Goal: Task Accomplishment & Management: Manage account settings

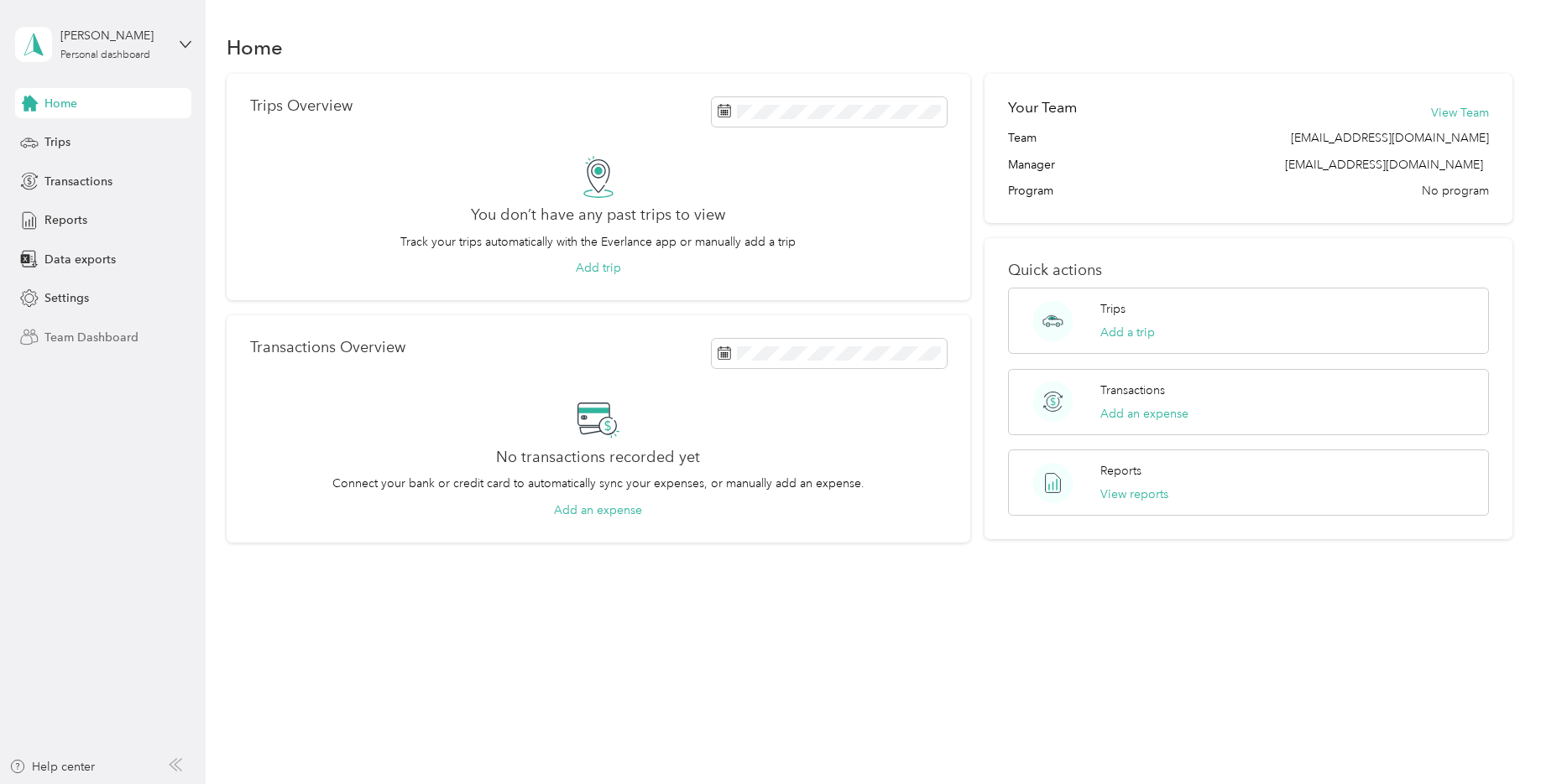
click at [110, 341] on span "Team Dashboard" at bounding box center [92, 337] width 94 height 18
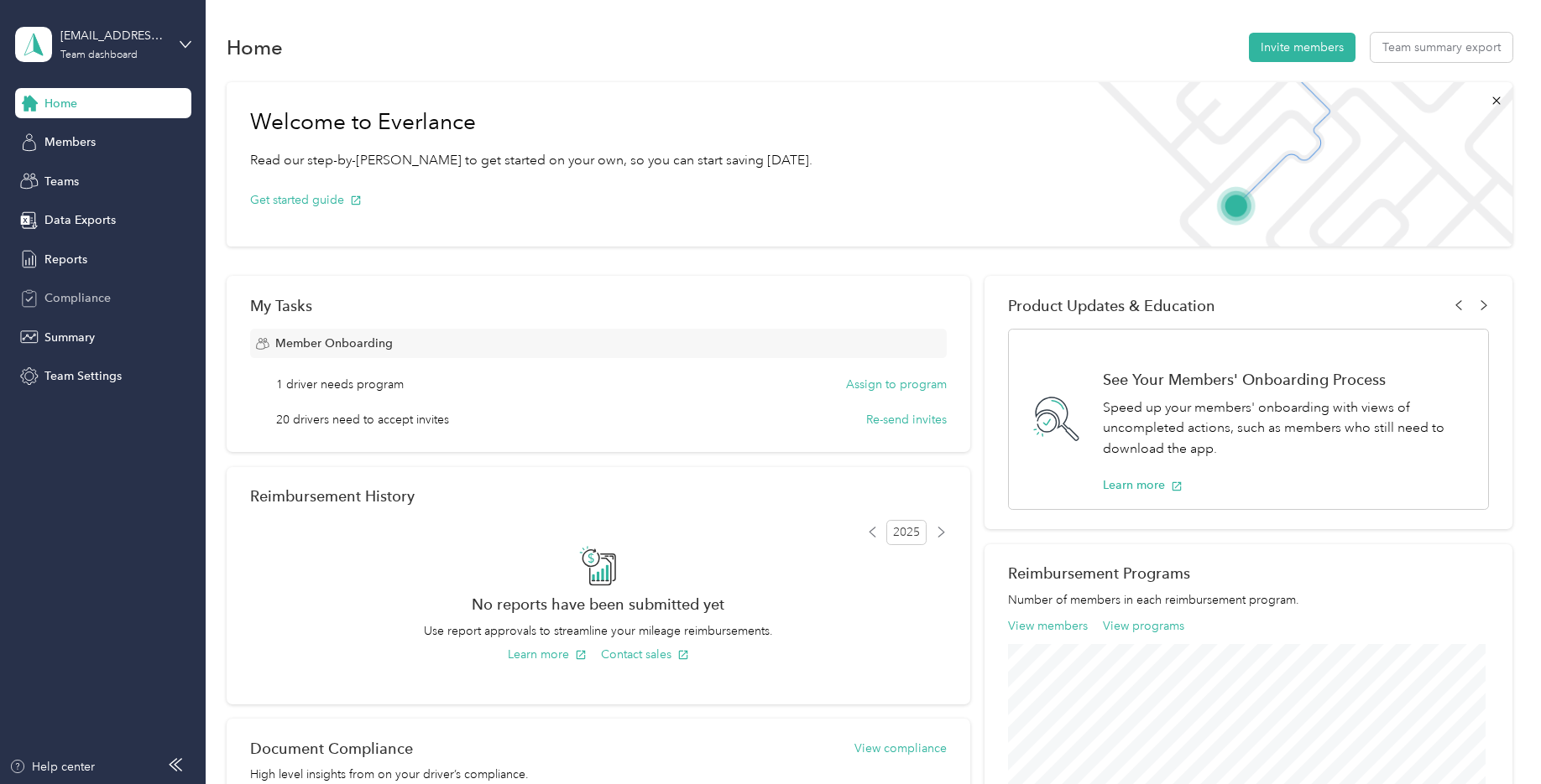
click at [100, 298] on span "Compliance" at bounding box center [77, 298] width 66 height 18
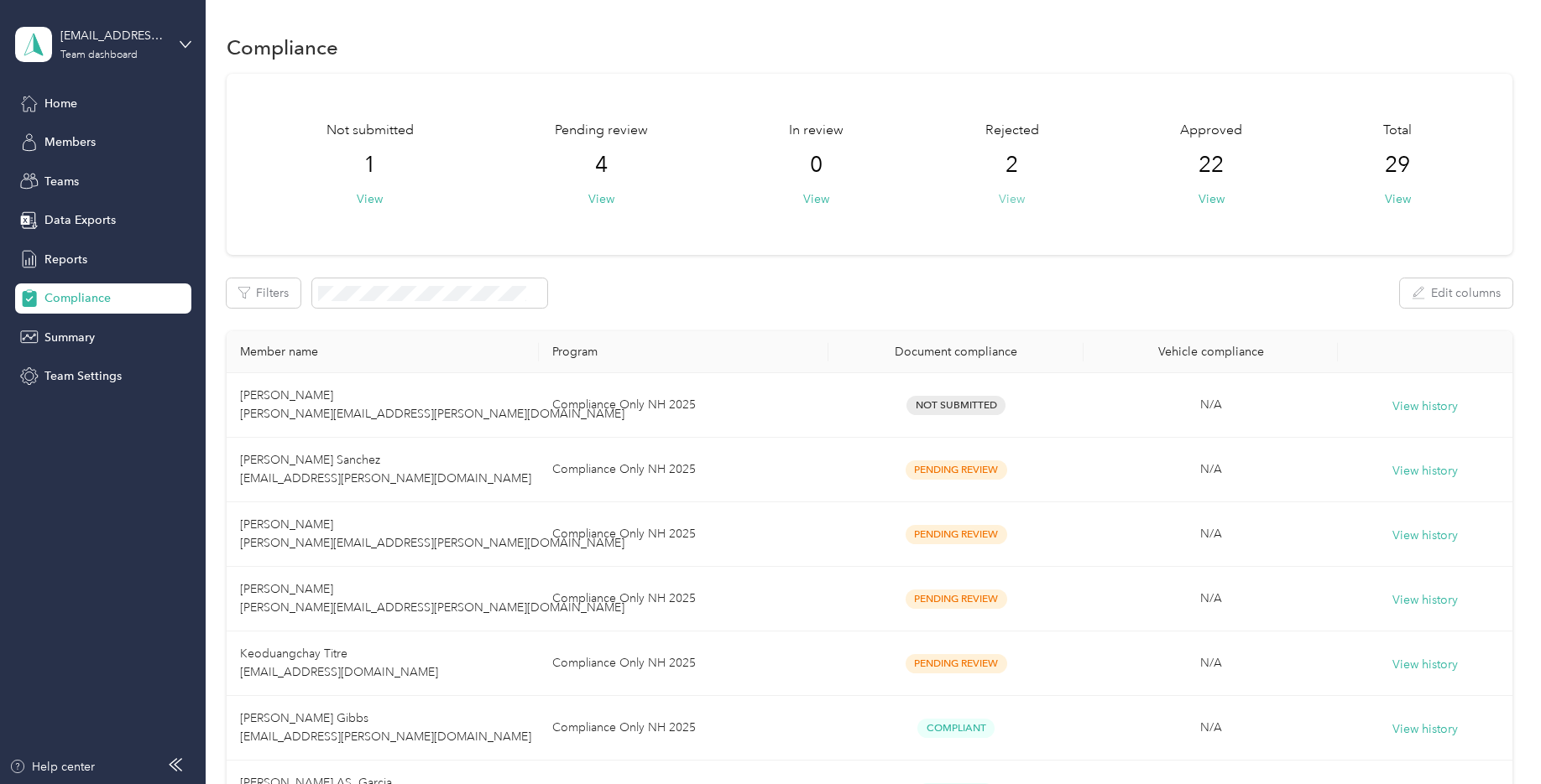
click at [1014, 202] on button "View" at bounding box center [1011, 199] width 26 height 18
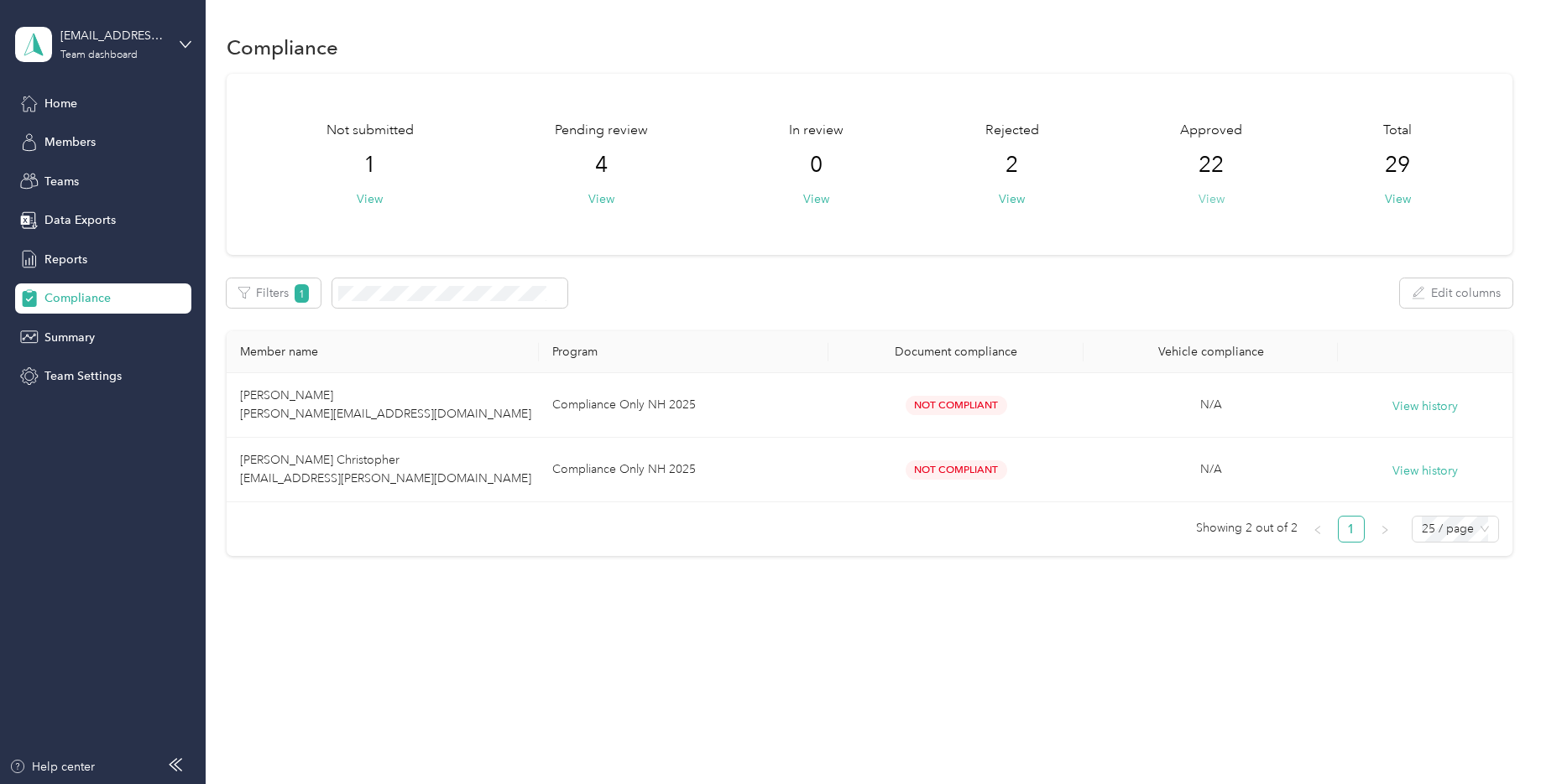
click at [1218, 200] on button "View" at bounding box center [1211, 199] width 26 height 18
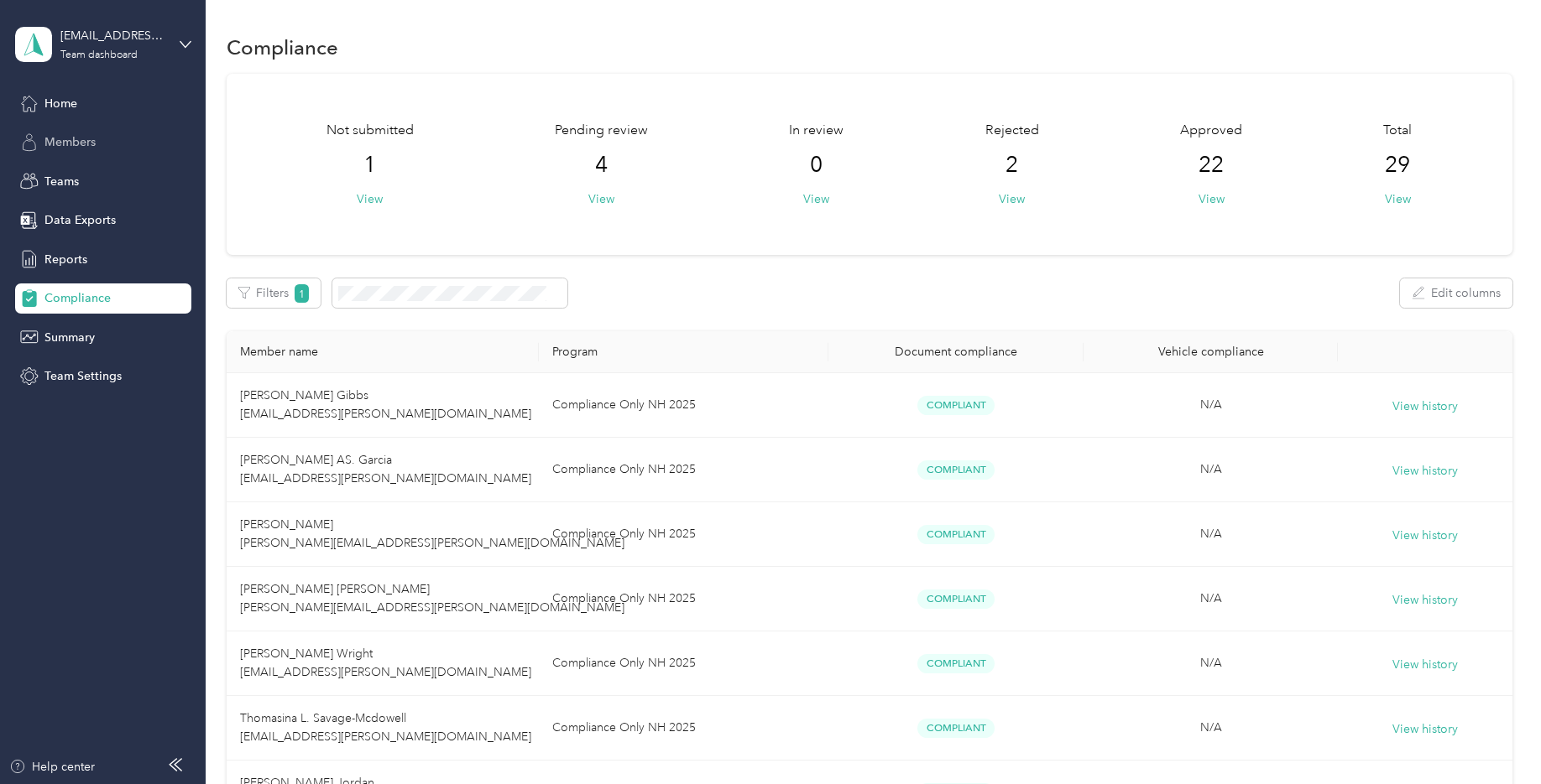
click at [76, 145] on span "Members" at bounding box center [70, 142] width 51 height 18
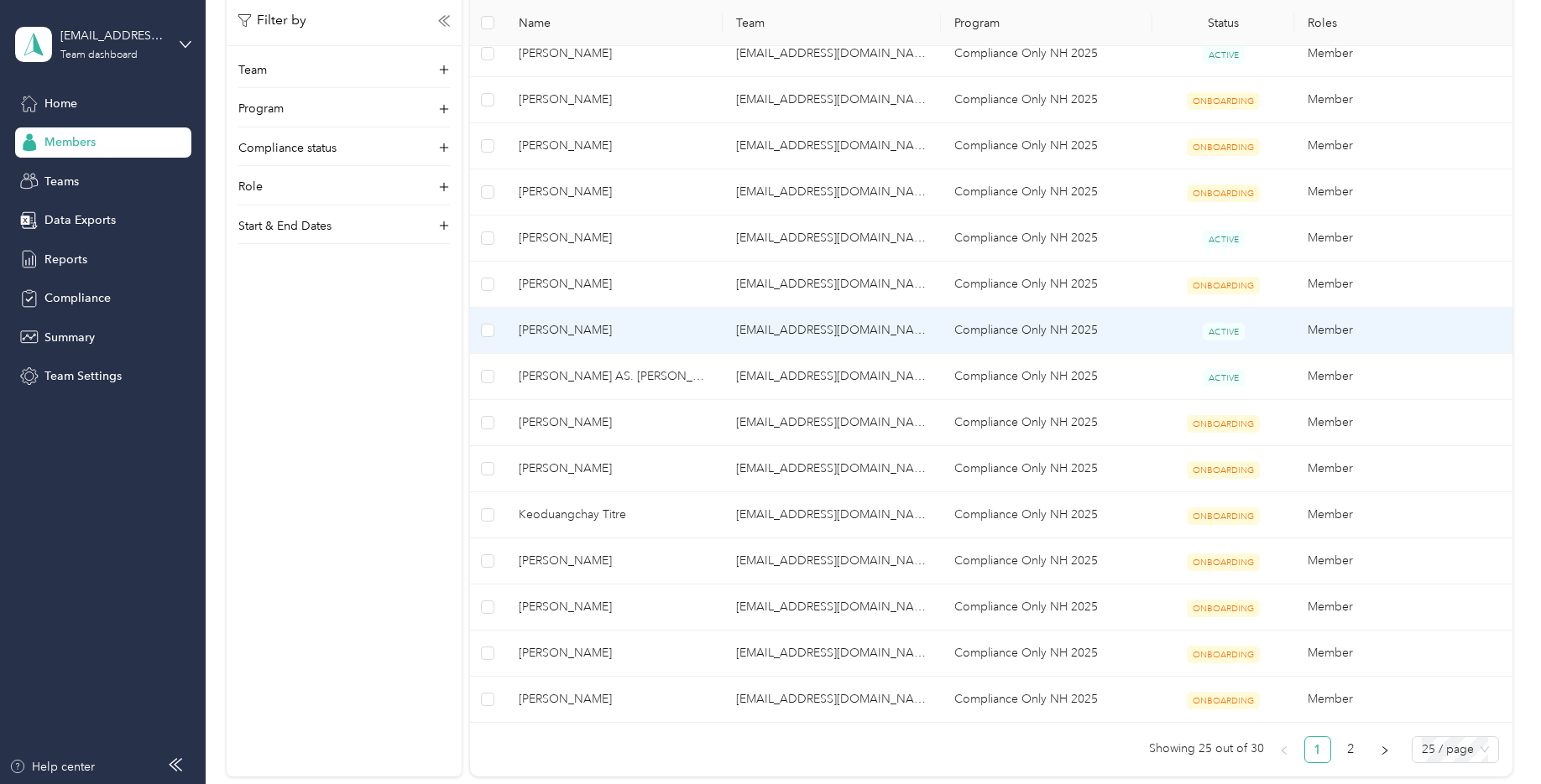
scroll to position [755, 0]
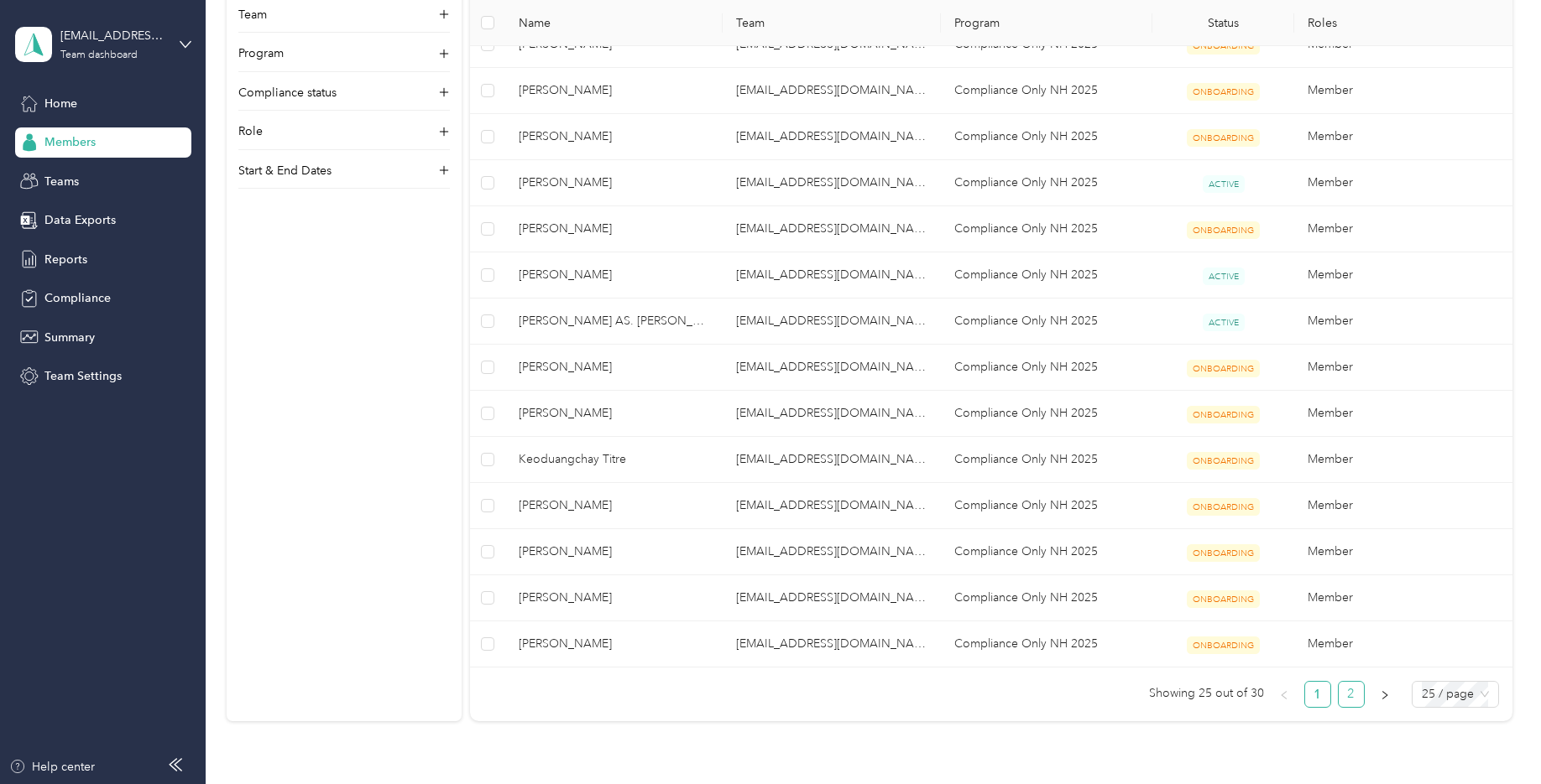
click at [1351, 697] on link "2" at bounding box center [1351, 694] width 25 height 25
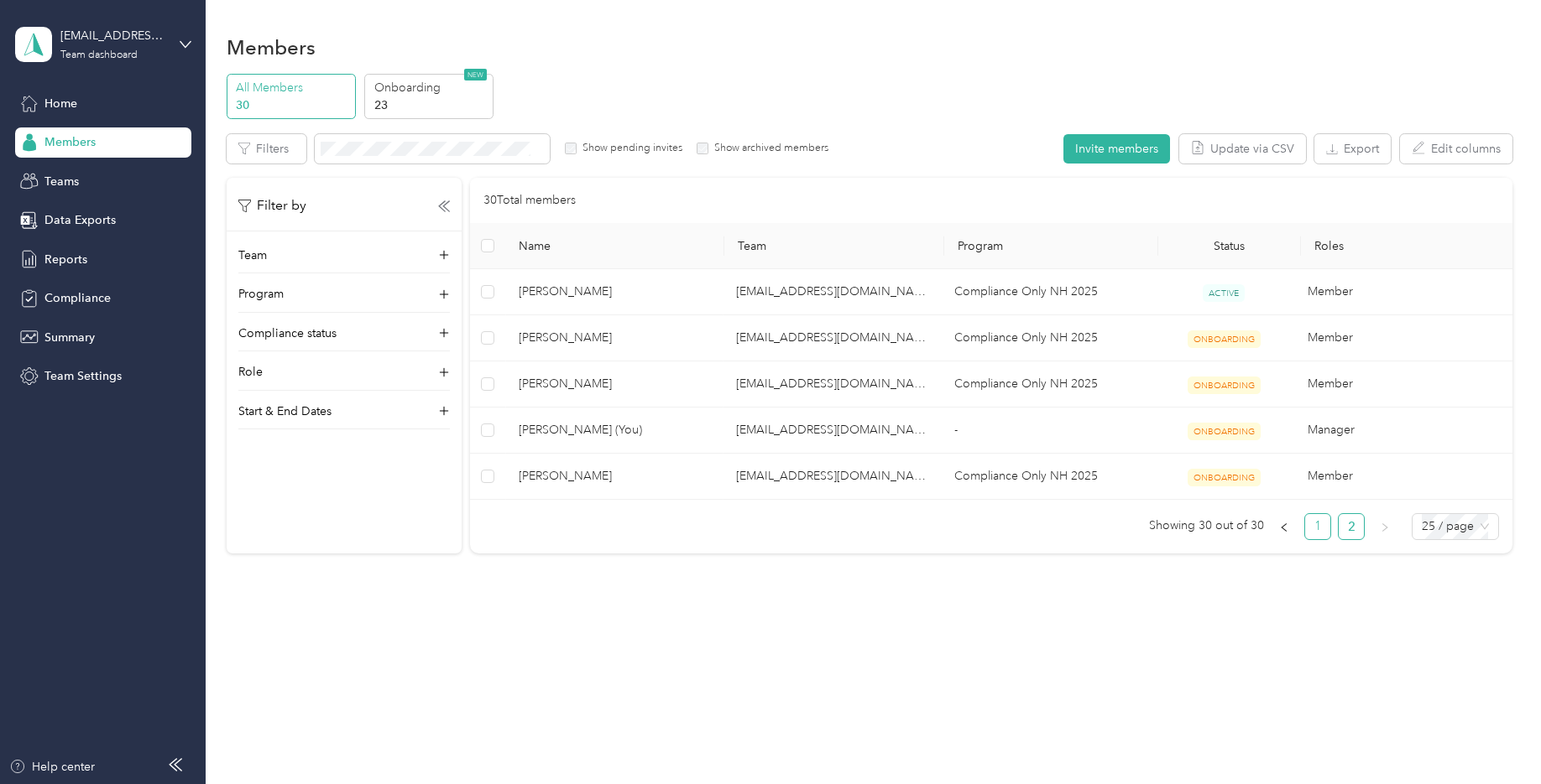
click at [1321, 530] on link "1" at bounding box center [1318, 527] width 25 height 25
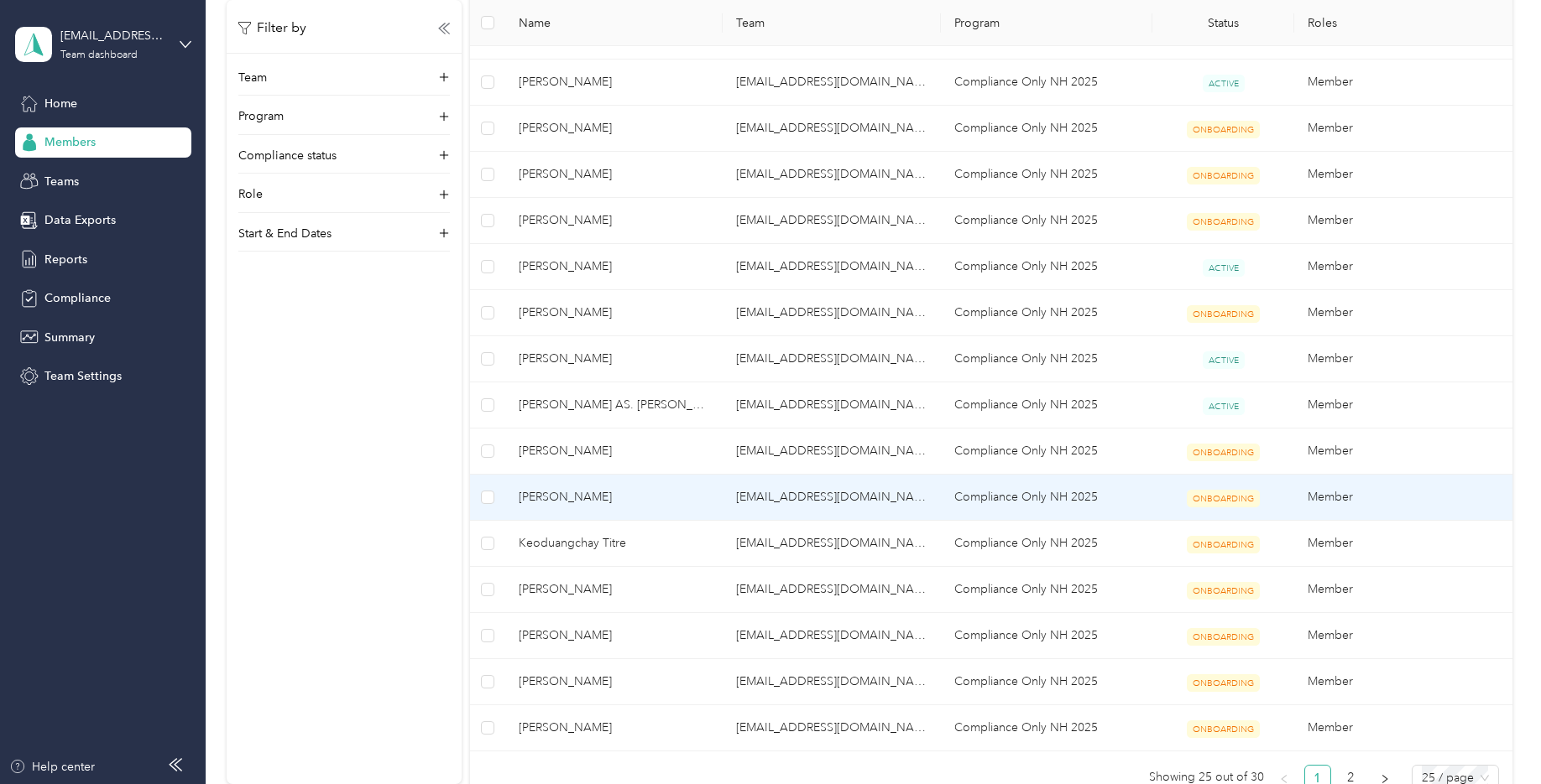
scroll to position [755, 0]
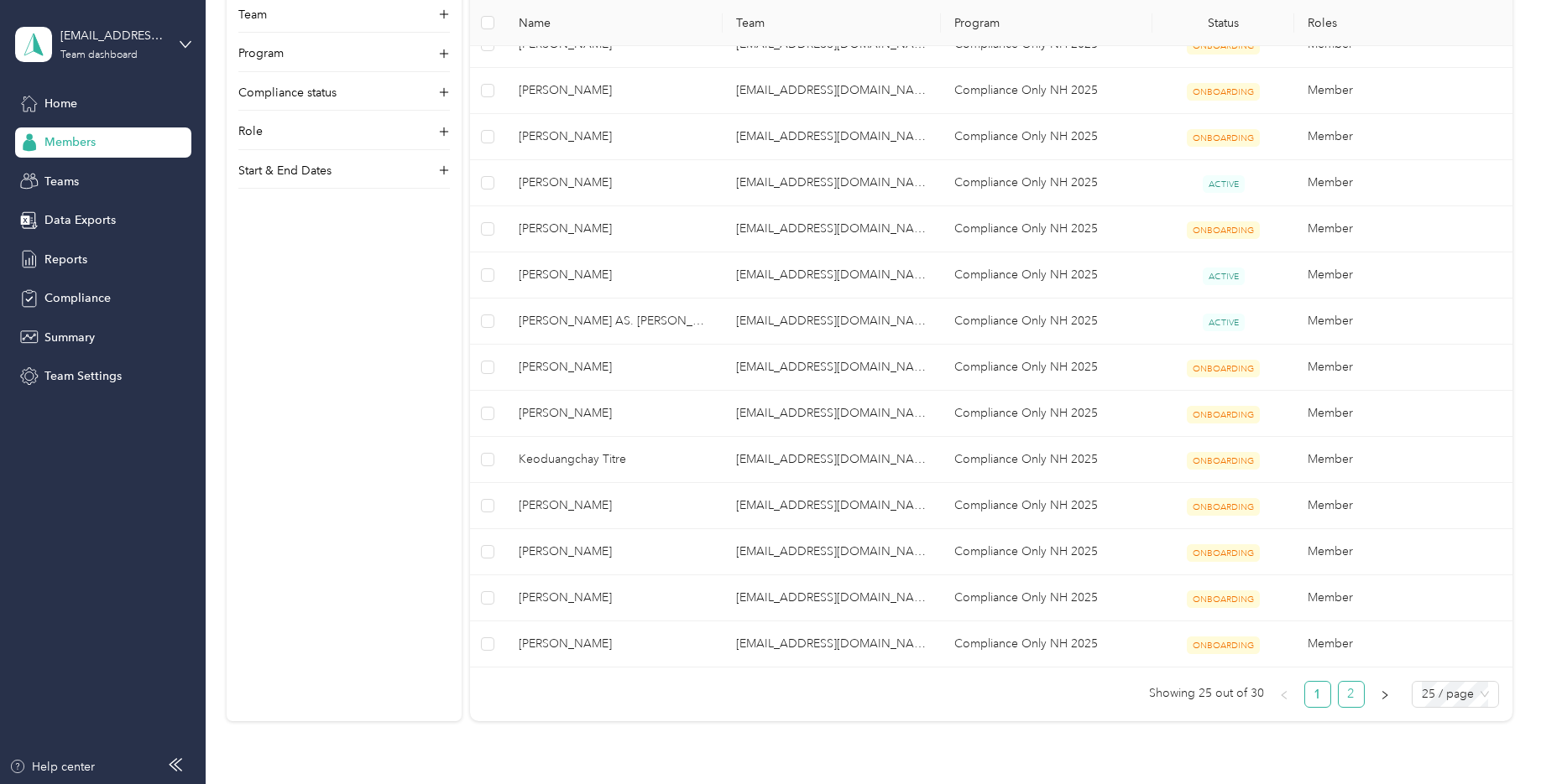
click at [1352, 691] on link "2" at bounding box center [1351, 694] width 25 height 25
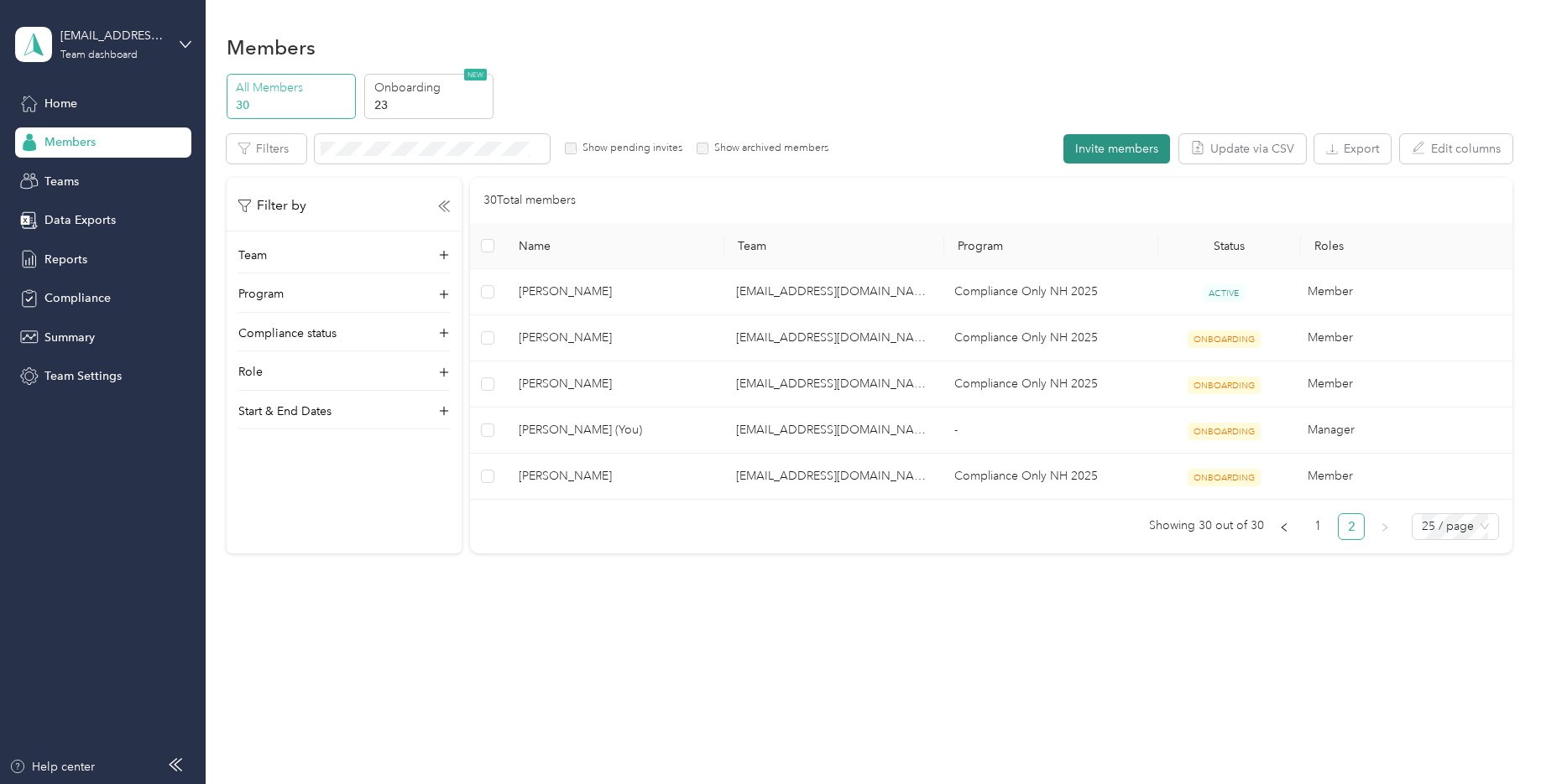
click at [1130, 144] on button "Invite members" at bounding box center [1116, 149] width 107 height 29
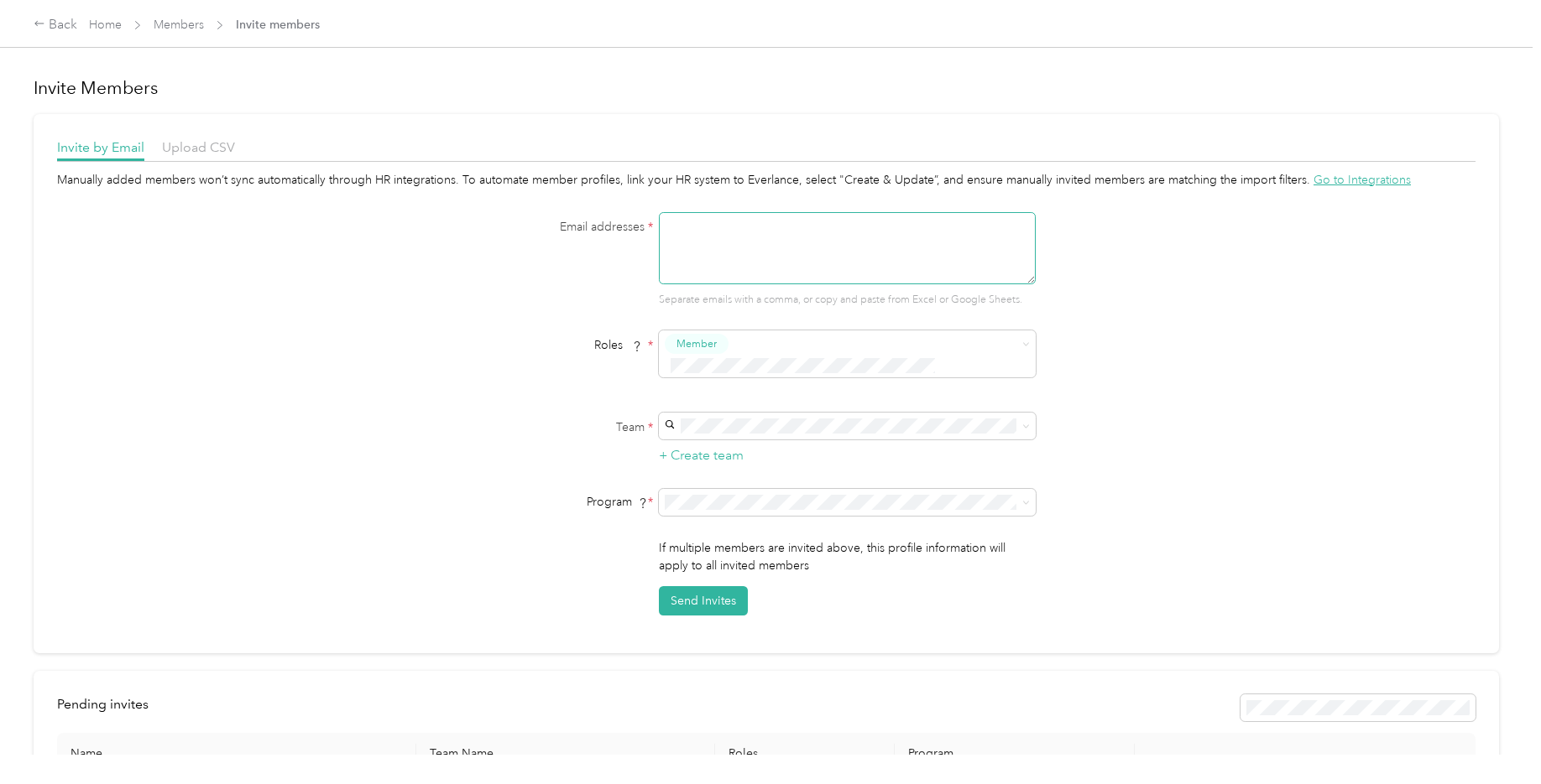
click at [742, 251] on textarea at bounding box center [847, 248] width 377 height 72
click at [739, 432] on span "[EMAIL_ADDRESS][DOMAIN_NAME]" at bounding box center [767, 435] width 198 height 14
click at [705, 343] on span "Member" at bounding box center [696, 344] width 40 height 15
click at [703, 378] on li "Member" at bounding box center [844, 371] width 377 height 33
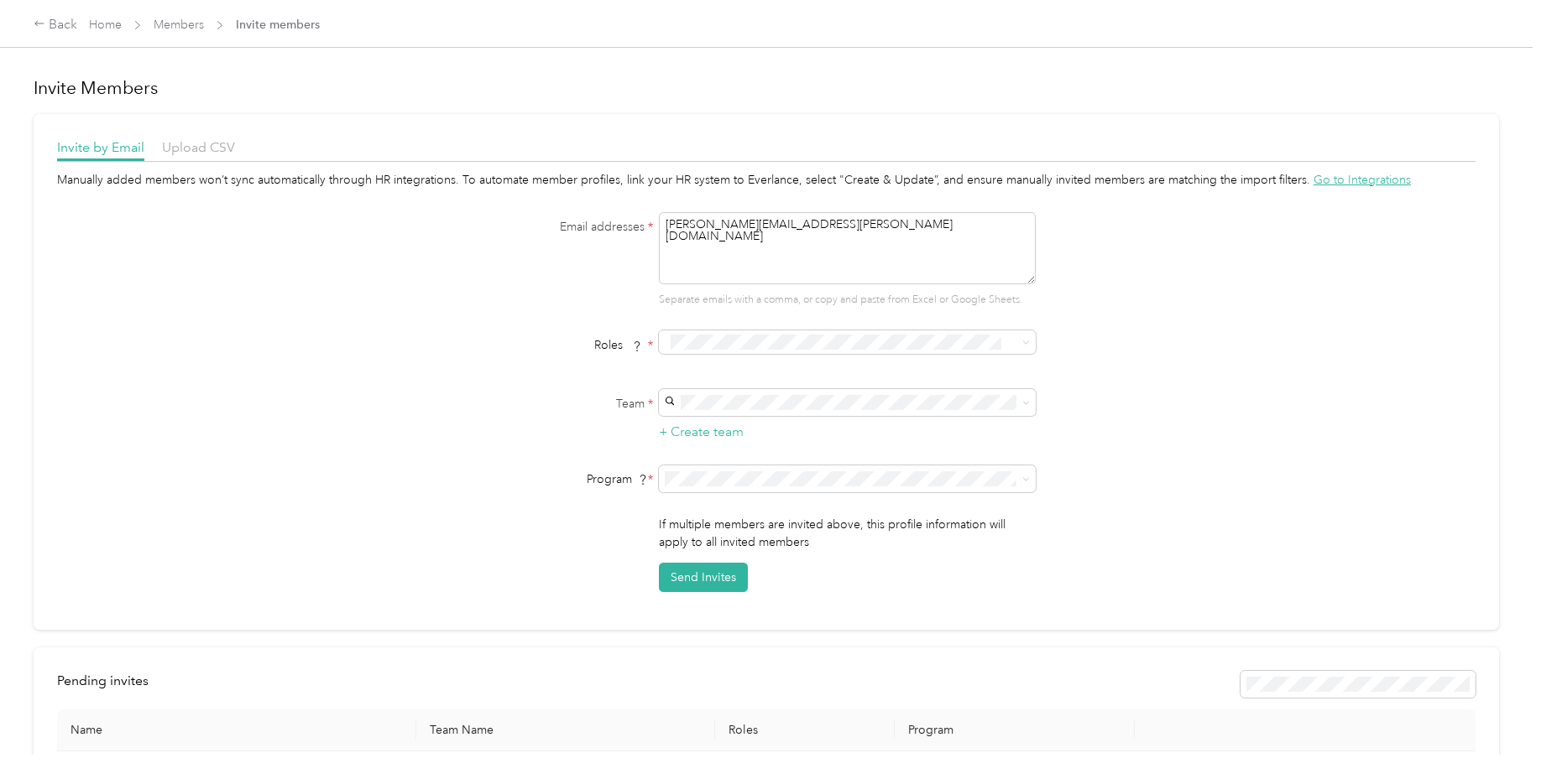
click at [689, 374] on button "Member" at bounding box center [700, 368] width 64 height 21
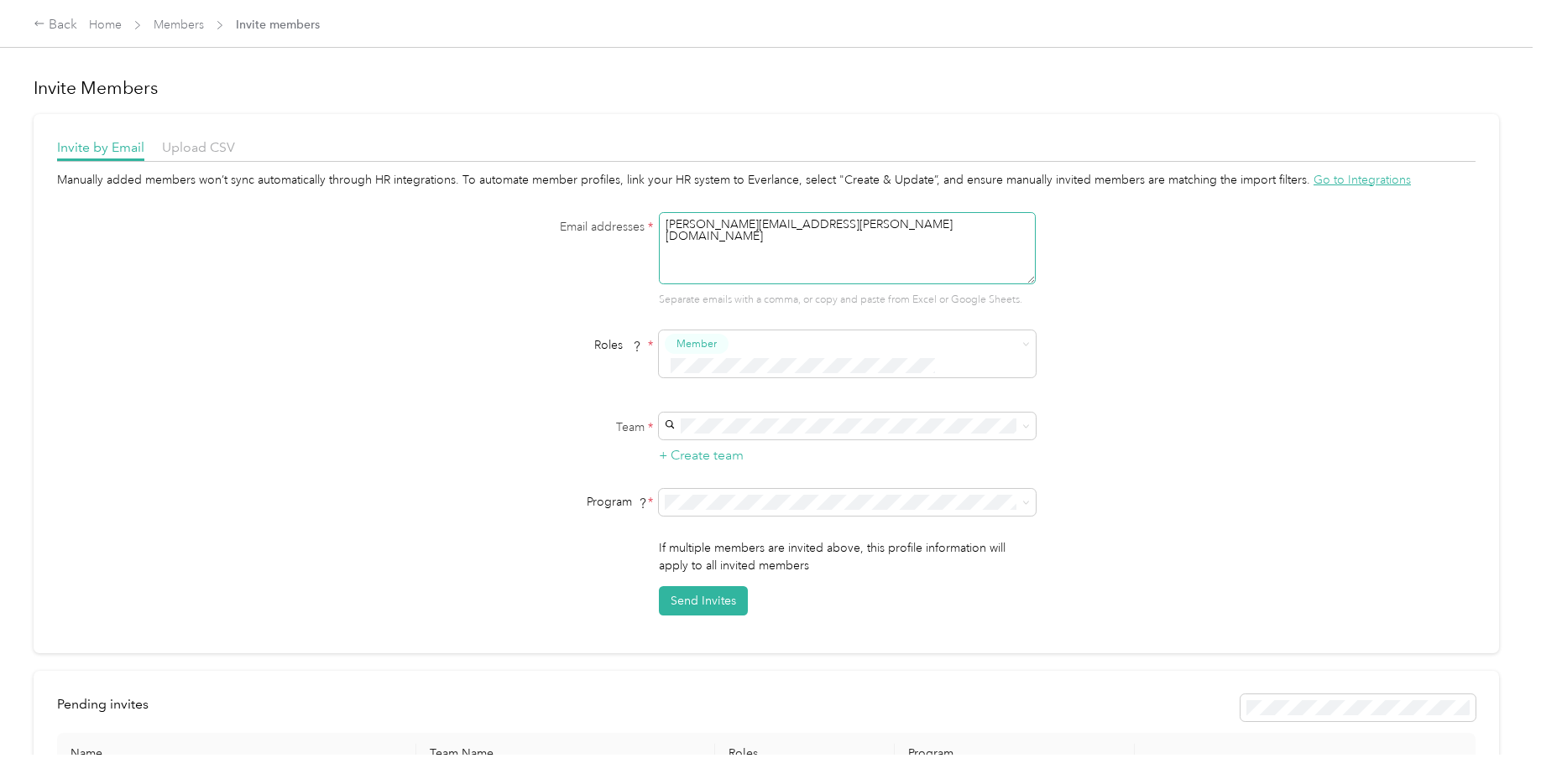
click at [851, 228] on textarea "[PERSON_NAME][EMAIL_ADDRESS][PERSON_NAME][DOMAIN_NAME]" at bounding box center [847, 248] width 377 height 72
click at [701, 586] on button "Send Invites" at bounding box center [703, 600] width 89 height 29
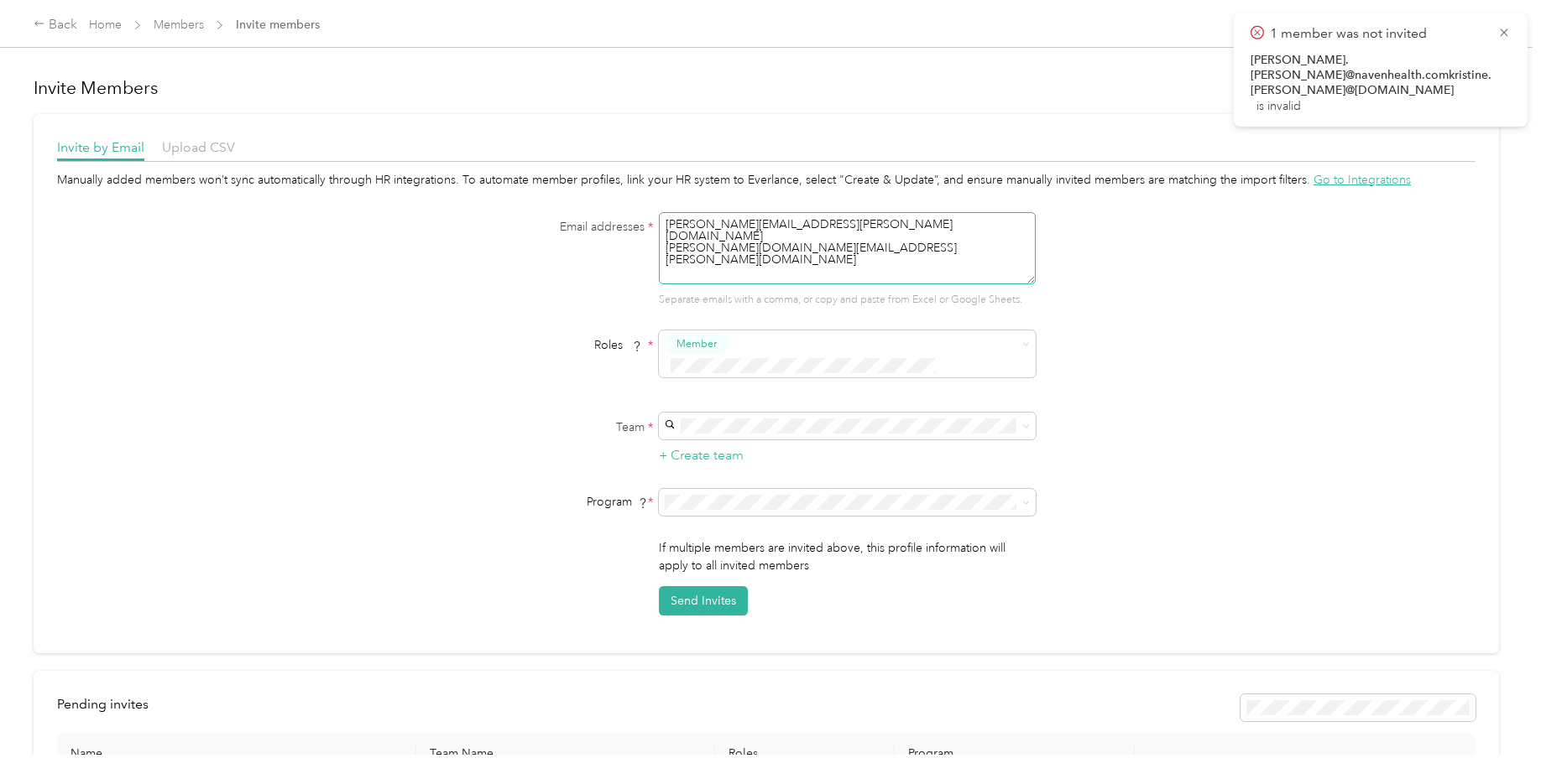
drag, startPoint x: 875, startPoint y: 238, endPoint x: 658, endPoint y: 235, distance: 217.0
click at [658, 235] on textarea "[PERSON_NAME][EMAIL_ADDRESS][PERSON_NAME][DOMAIN_NAME] [PERSON_NAME][DOMAIN_NAM…" at bounding box center [847, 248] width 377 height 72
click at [717, 586] on button "Send Invites" at bounding box center [703, 600] width 89 height 29
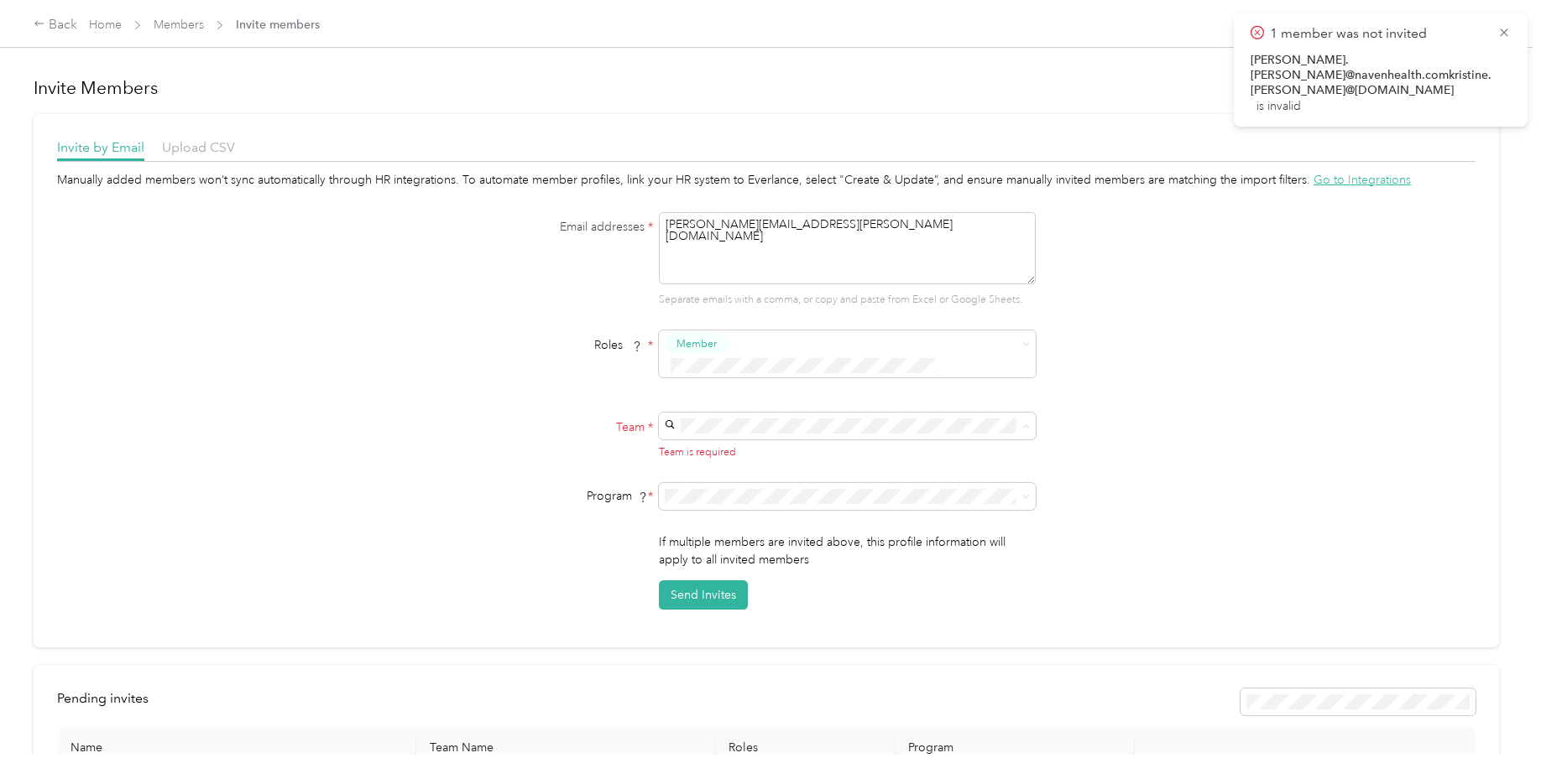
click at [715, 437] on div "[EMAIL_ADDRESS][DOMAIN_NAME] [PERSON_NAME]" at bounding box center [844, 446] width 354 height 39
click at [691, 586] on button "Send Invites" at bounding box center [703, 600] width 89 height 29
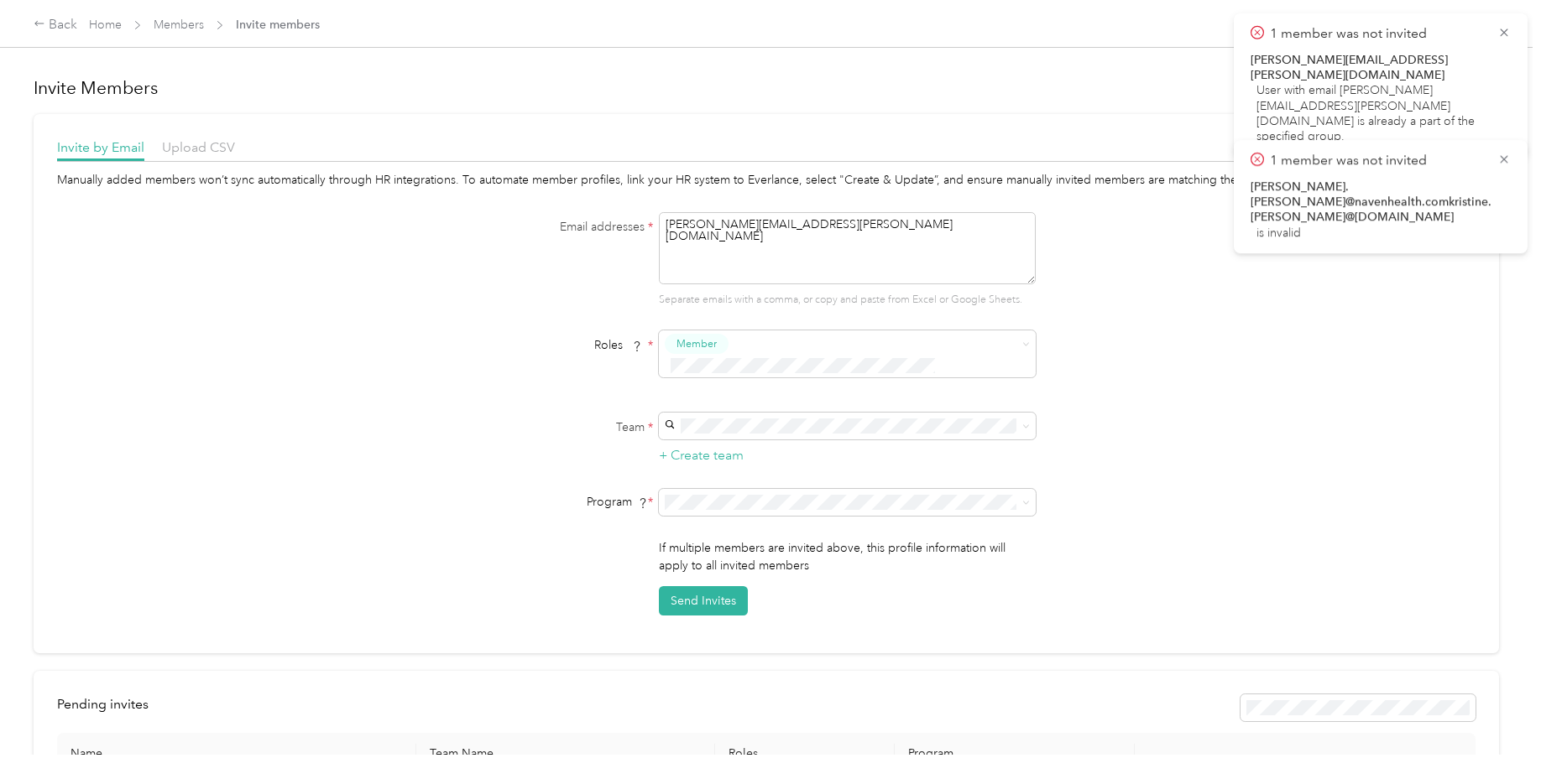
drag, startPoint x: 853, startPoint y: 222, endPoint x: 638, endPoint y: 220, distance: 215.0
click at [638, 220] on div "Email addresses * [PERSON_NAME][EMAIL_ADDRESS][PERSON_NAME][DOMAIN_NAME] Separa…" at bounding box center [766, 260] width 646 height 96
type textarea "[PERSON_NAME][EMAIL_ADDRESS][PERSON_NAME][DOMAIN_NAME]"
click at [731, 435] on div "[EMAIL_ADDRESS][DOMAIN_NAME] [PERSON_NAME]" at bounding box center [844, 439] width 354 height 38
click at [700, 586] on button "Send Invites" at bounding box center [703, 600] width 89 height 29
